Goal: Information Seeking & Learning: Learn about a topic

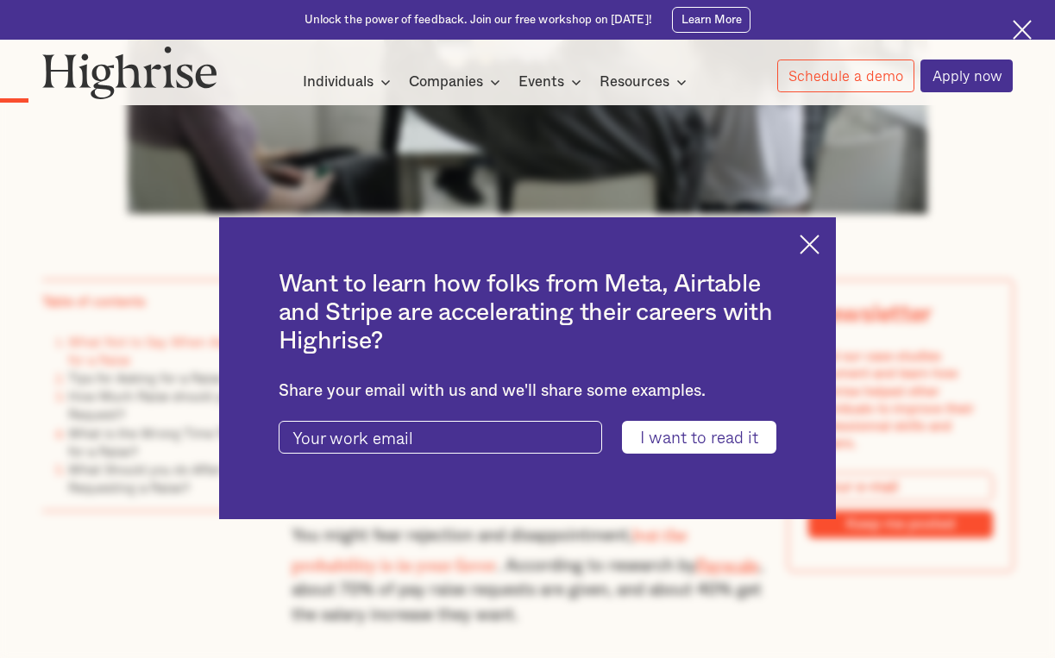
scroll to position [764, 0]
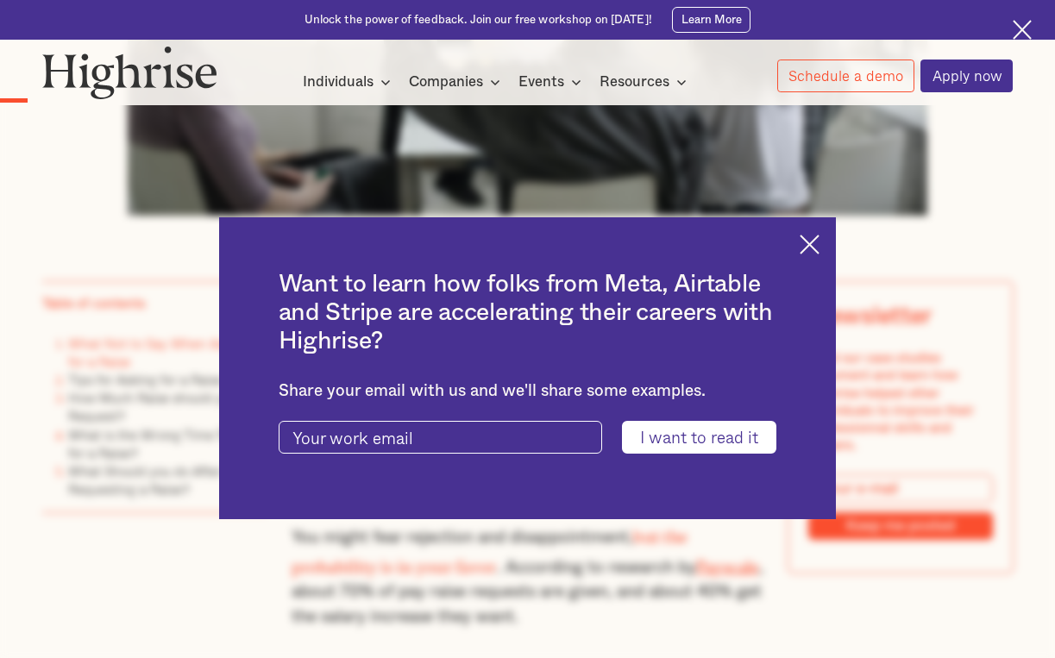
click at [806, 246] on img at bounding box center [809, 245] width 20 height 20
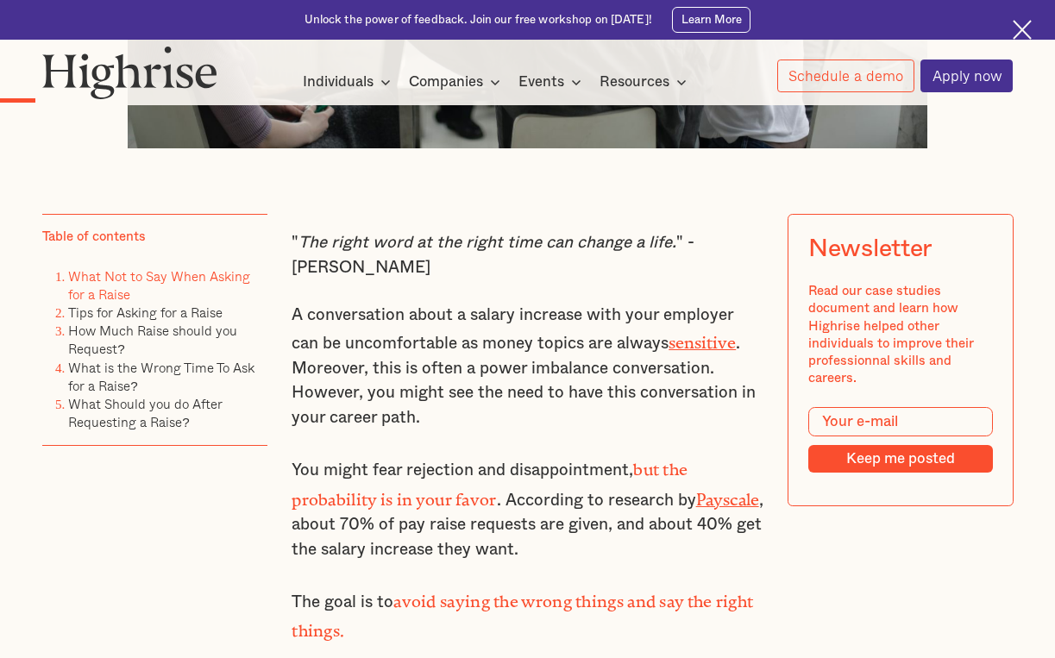
scroll to position [826, 0]
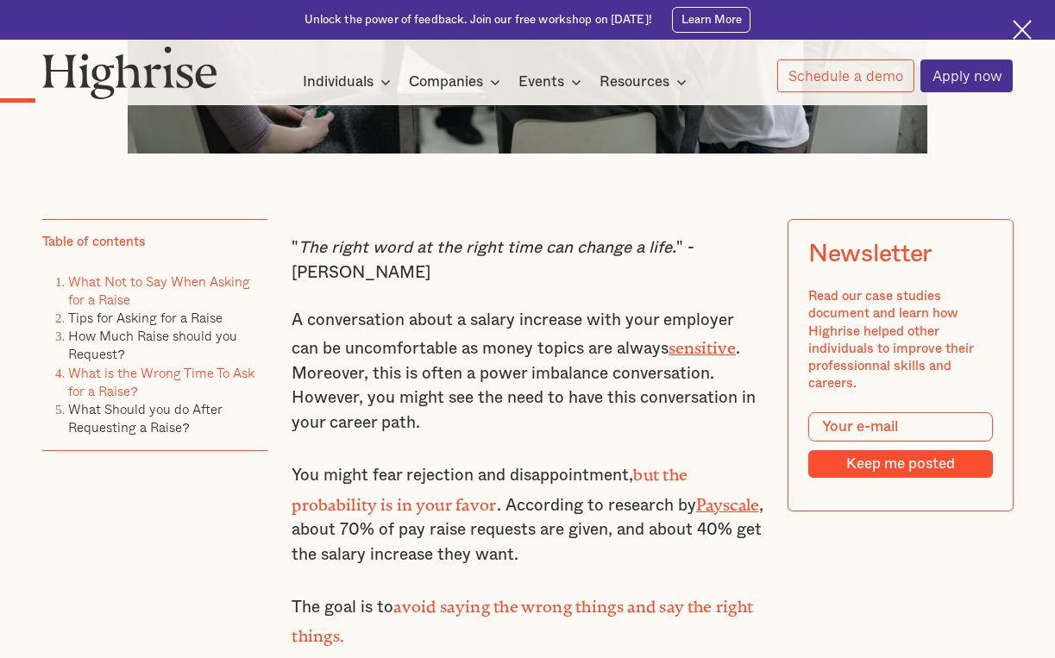
click at [121, 379] on link "What is the Wrong Time To Ask for a Raise?" at bounding box center [161, 381] width 186 height 39
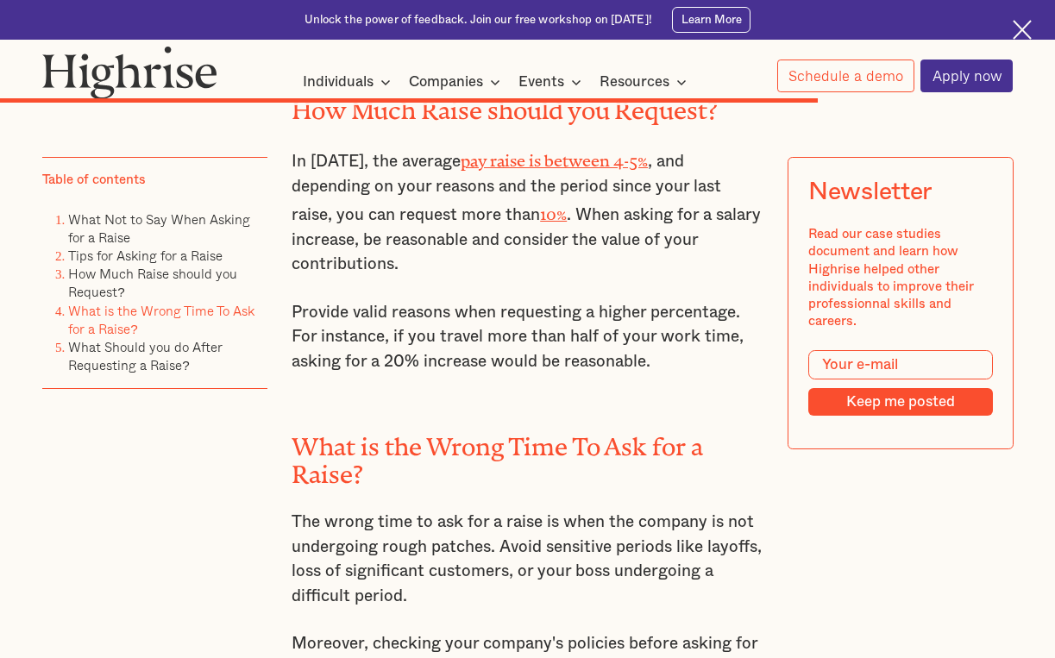
scroll to position [7780, 0]
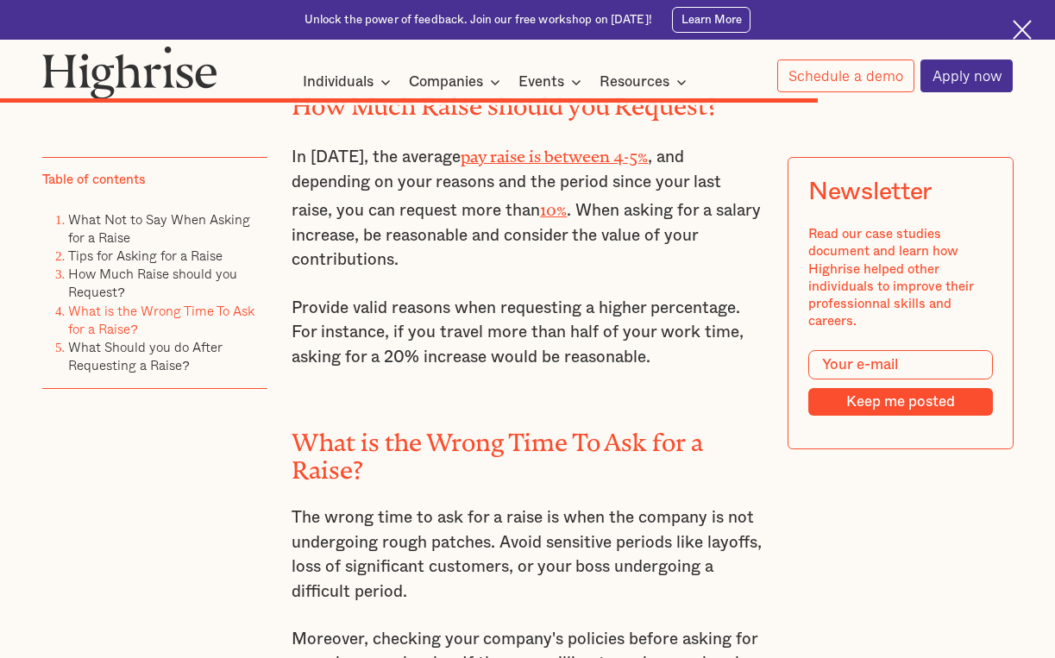
click at [528, 506] on p "The wrong time to ask for a raise is when the company is not undergoing rough p…" at bounding box center [528, 555] width 472 height 98
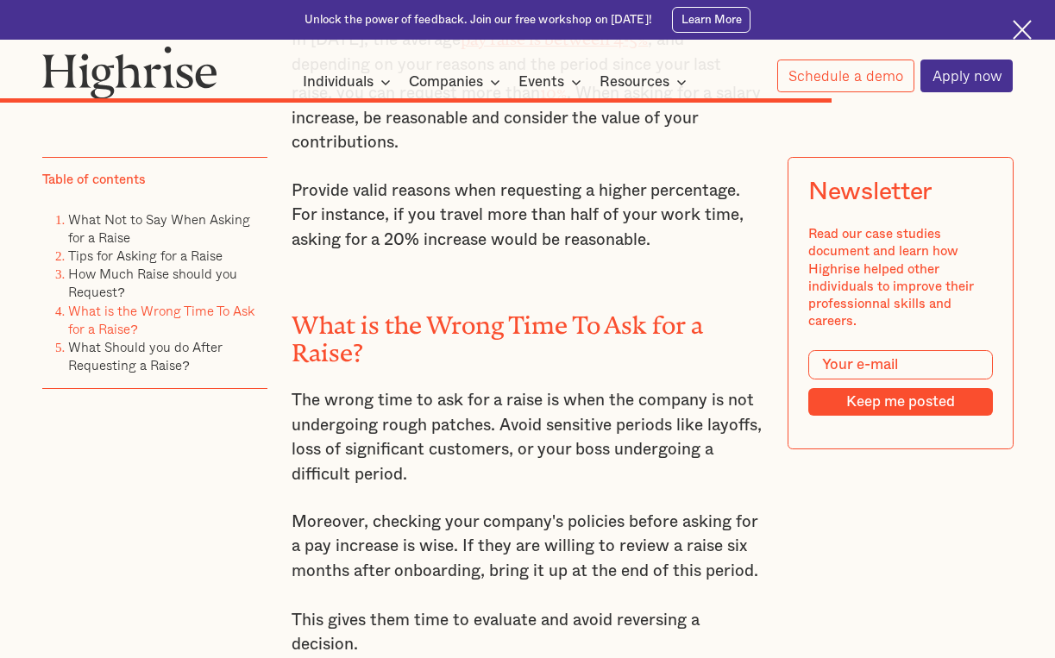
scroll to position [7898, 0]
click at [202, 227] on link "What Not to Say When Asking for a Raise" at bounding box center [159, 228] width 182 height 39
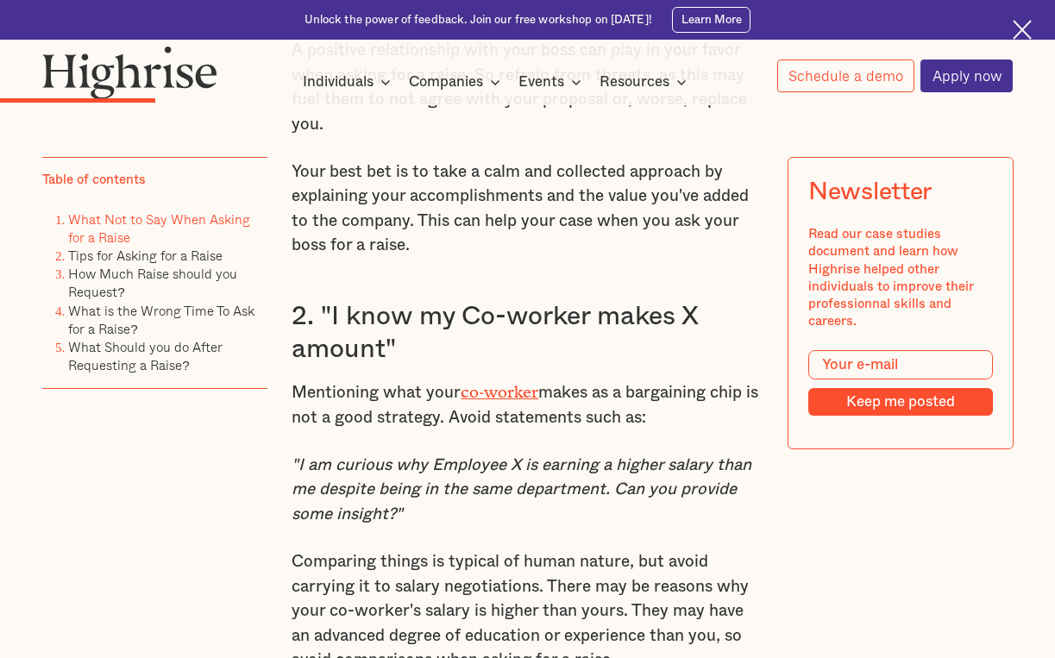
scroll to position [1934, 0]
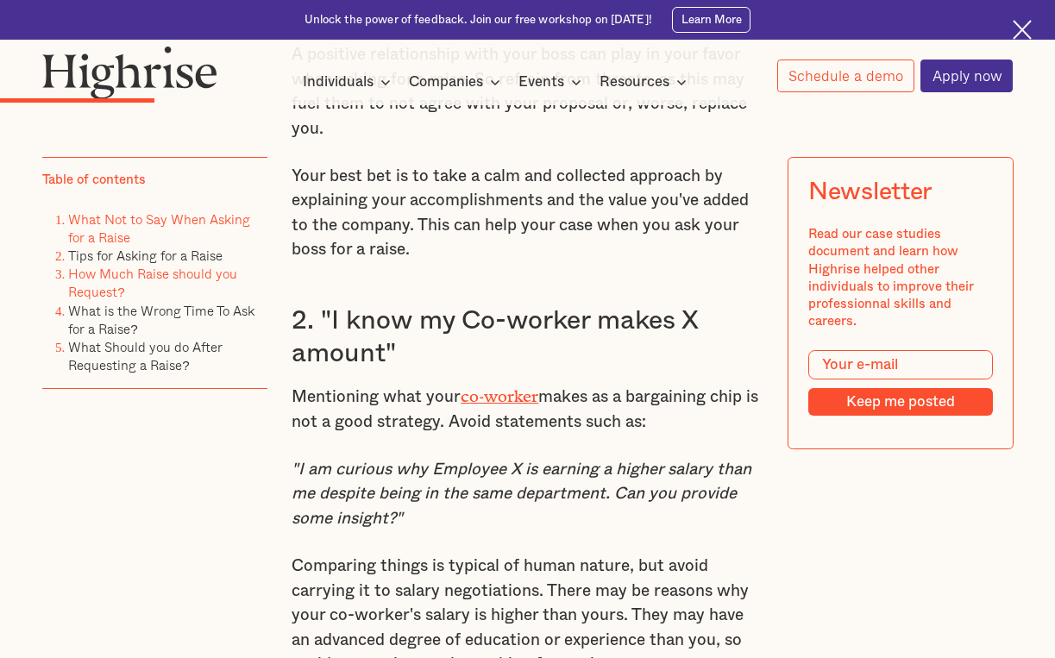
click at [139, 279] on link "How Much Raise should you Request?" at bounding box center [152, 282] width 169 height 39
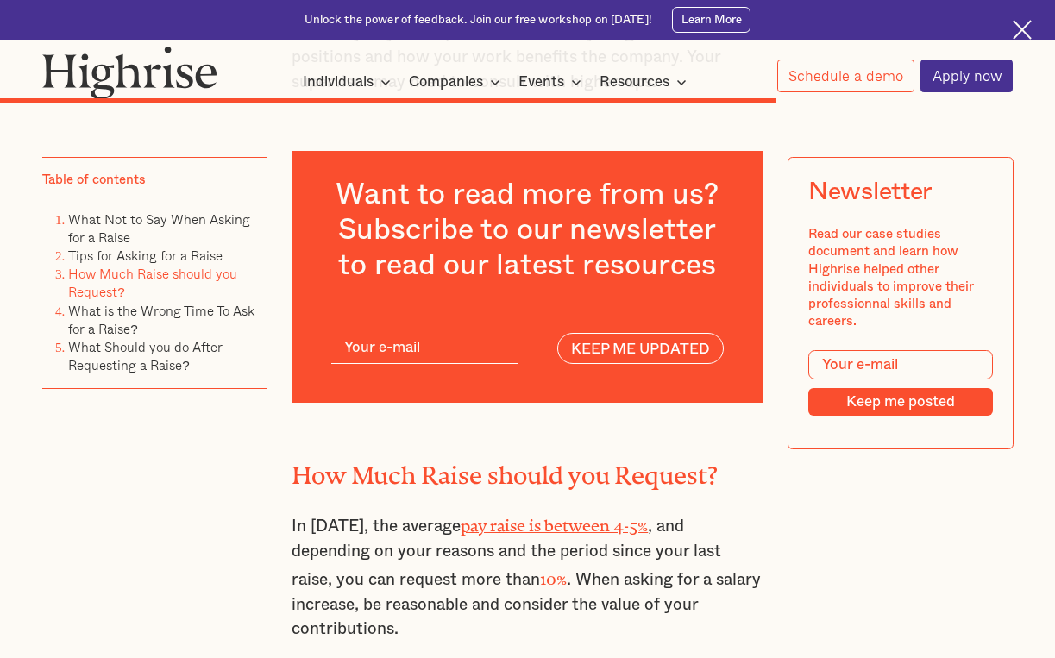
scroll to position [7409, 0]
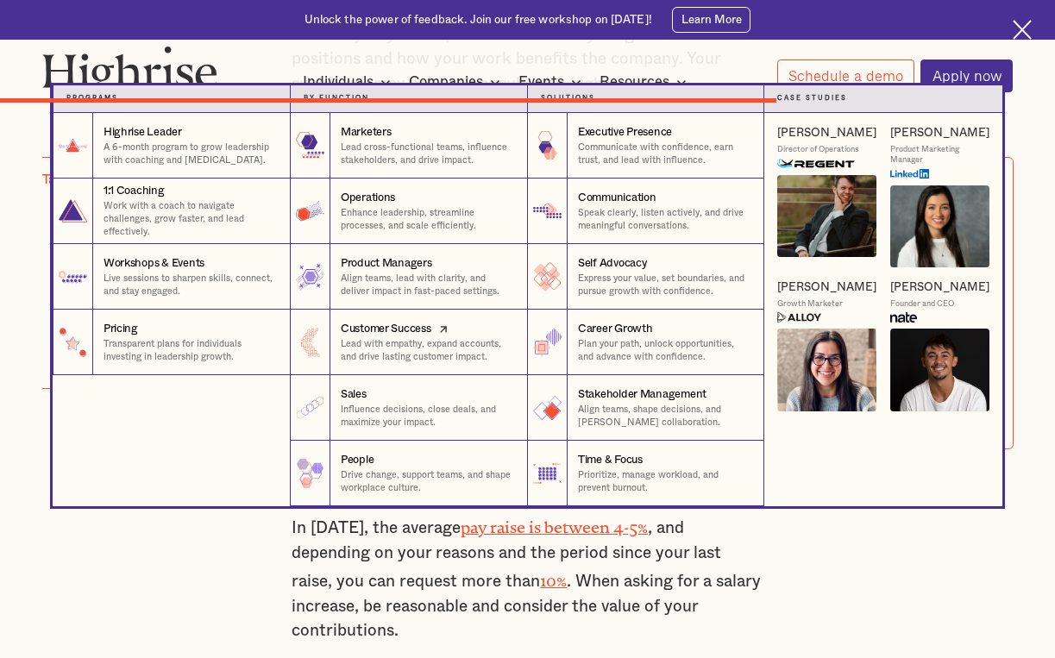
click at [486, 363] on link "Customer Success Lead with empathy, expand accounts, and drive lasting customer…" at bounding box center [408, 343] width 237 height 66
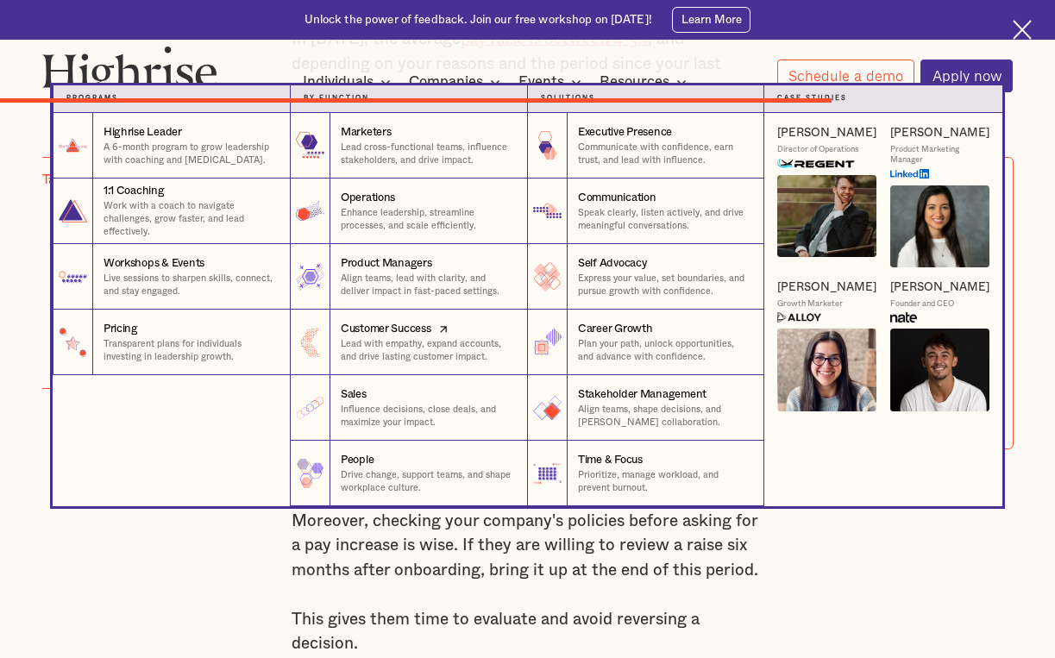
scroll to position [826, 0]
